Goal: Task Accomplishment & Management: Manage account settings

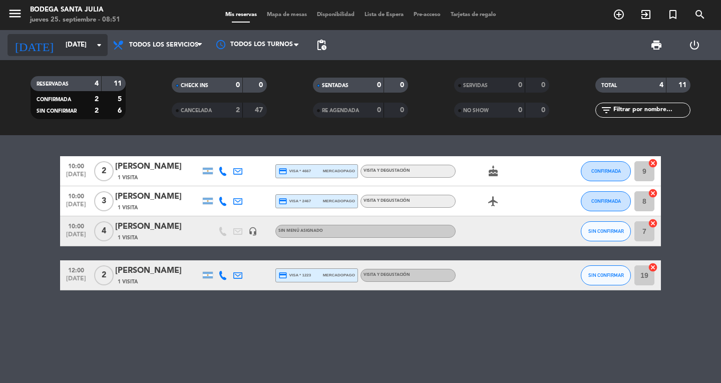
click at [77, 50] on input "[DATE]" at bounding box center [105, 45] width 88 height 18
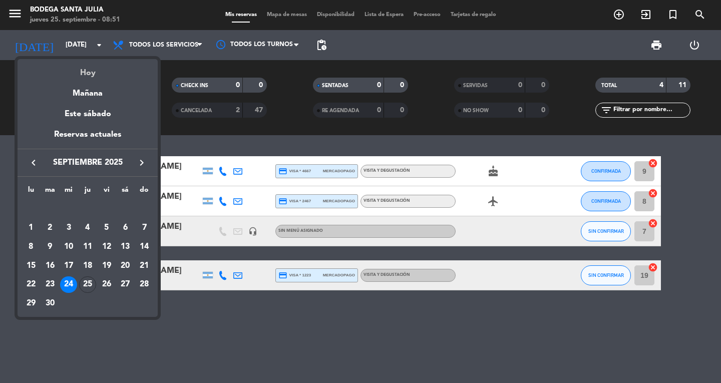
click at [84, 66] on div "Hoy" at bounding box center [88, 69] width 140 height 21
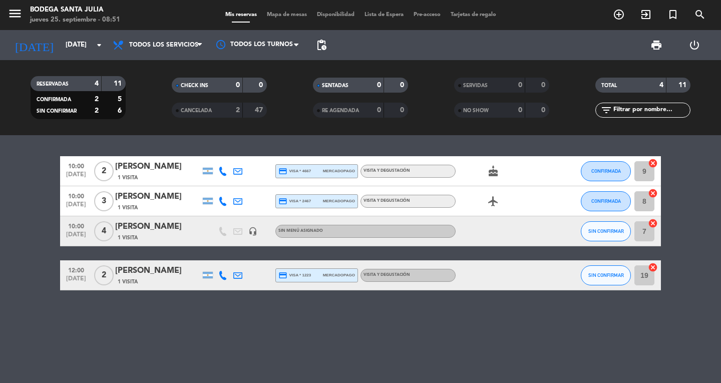
type input "[DEMOGRAPHIC_DATA][DATE]"
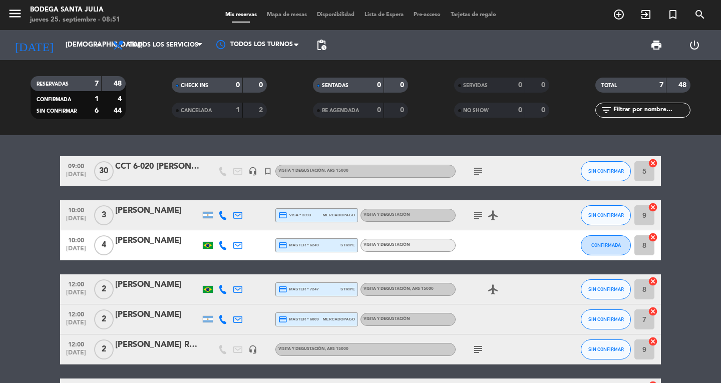
click at [472, 173] on icon "subject" at bounding box center [478, 171] width 12 height 12
click at [655, 40] on span "print" at bounding box center [657, 45] width 12 height 12
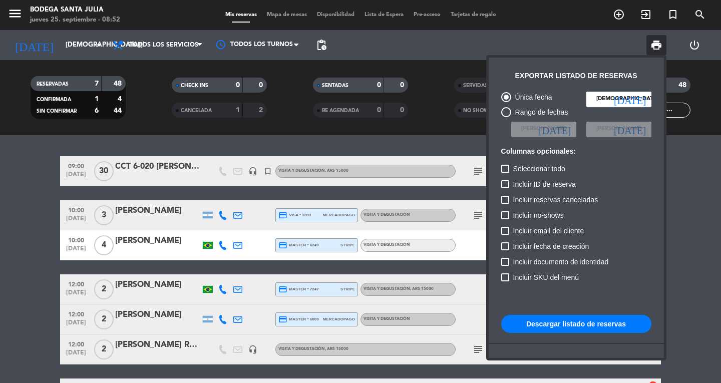
click at [582, 316] on button "Descargar listado de reservas" at bounding box center [576, 324] width 150 height 18
click at [656, 37] on span "print" at bounding box center [657, 45] width 20 height 20
click at [655, 44] on span "print" at bounding box center [657, 45] width 12 height 12
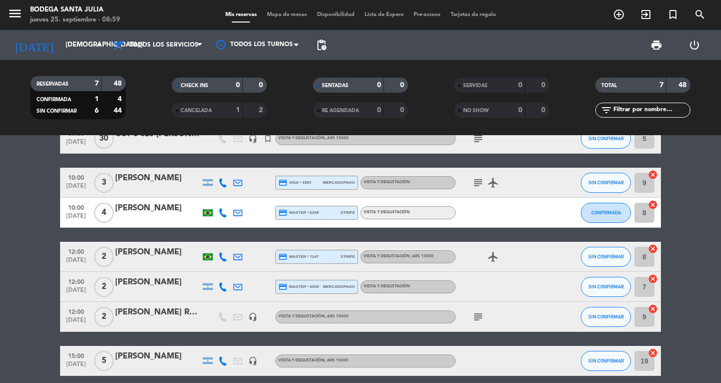
scroll to position [50, 0]
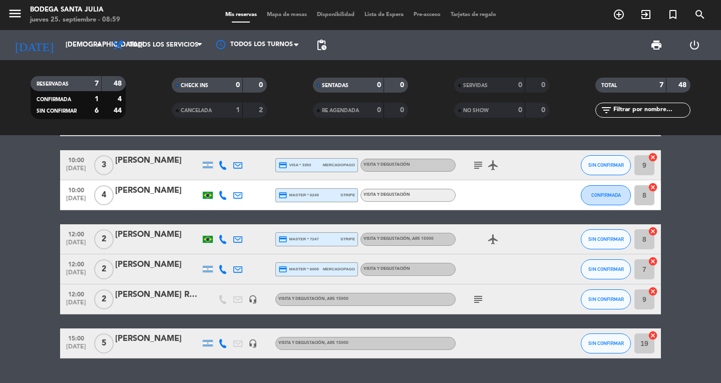
click at [483, 302] on icon "subject" at bounding box center [478, 299] width 12 height 12
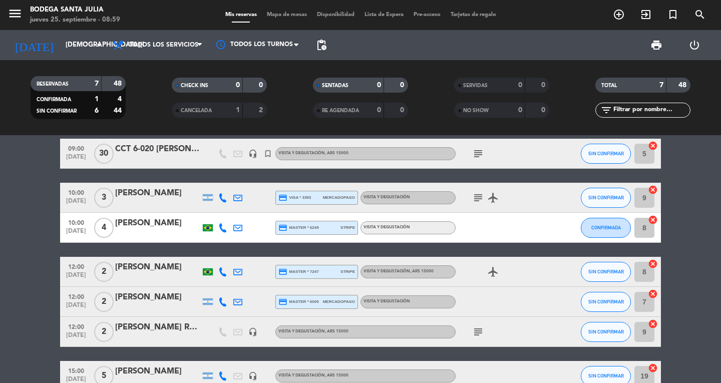
scroll to position [0, 0]
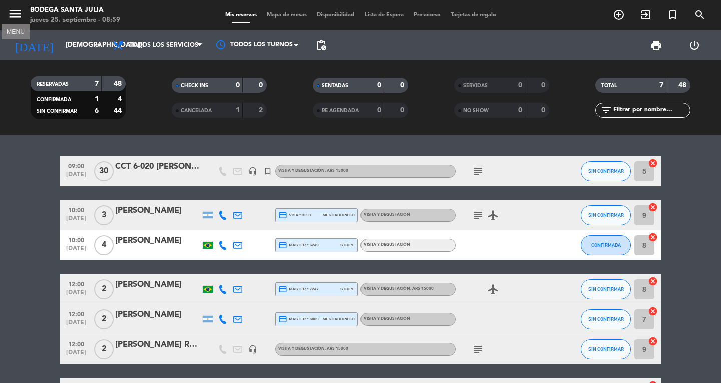
click at [12, 16] on icon "menu" at bounding box center [15, 13] width 15 height 15
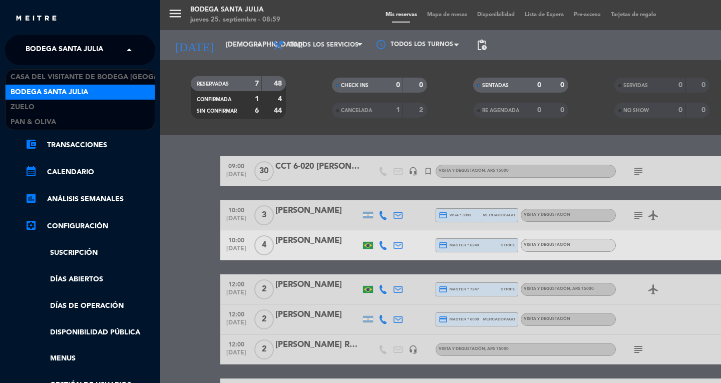
click at [52, 51] on span "Bodega Santa Julia" at bounding box center [65, 50] width 78 height 21
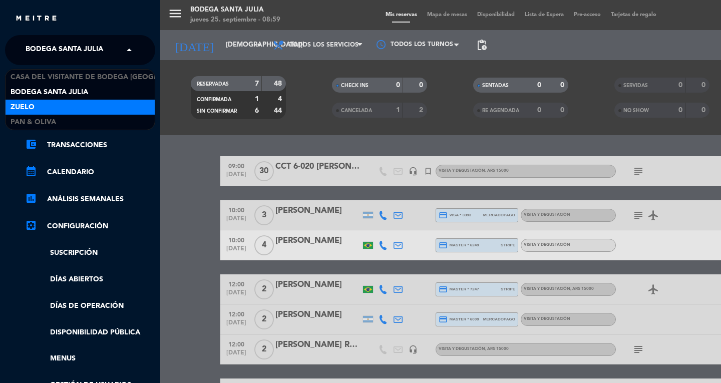
click at [59, 109] on div "Zuelo" at bounding box center [80, 107] width 149 height 15
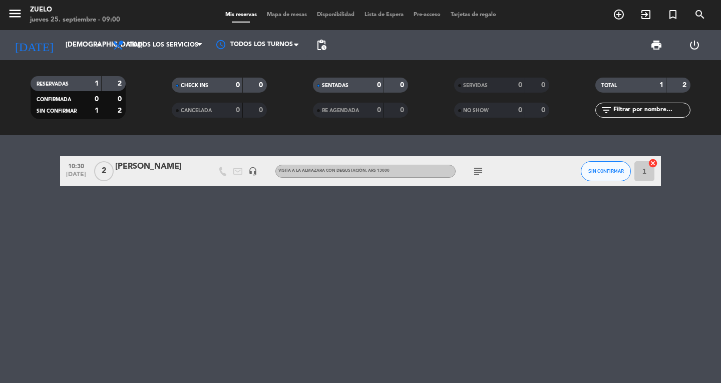
click at [479, 172] on icon "subject" at bounding box center [478, 171] width 12 height 12
click at [480, 168] on icon "subject" at bounding box center [478, 171] width 12 height 12
click at [15, 11] on icon "menu" at bounding box center [15, 13] width 15 height 15
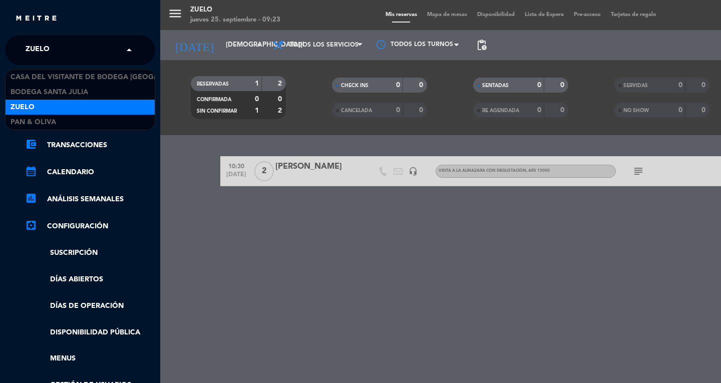
click at [128, 54] on span at bounding box center [131, 50] width 17 height 21
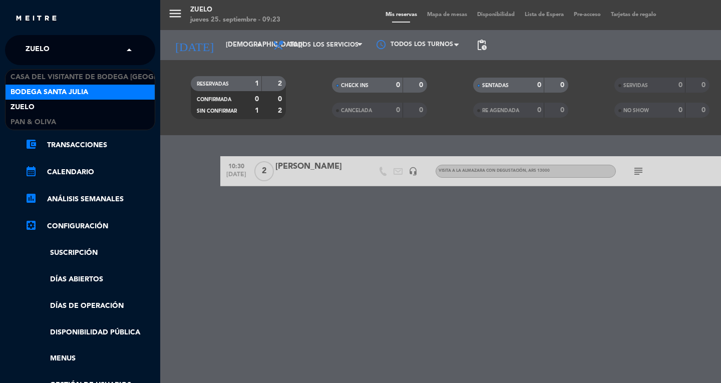
click at [109, 95] on div "Bodega Santa Julia" at bounding box center [80, 92] width 149 height 15
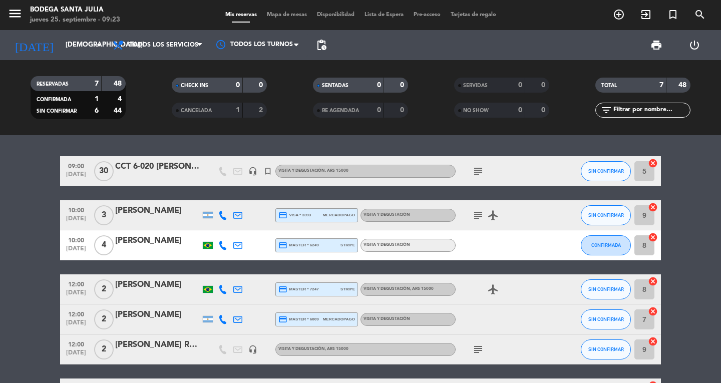
click at [481, 170] on icon "subject" at bounding box center [478, 171] width 12 height 12
